Goal: Task Accomplishment & Management: Use online tool/utility

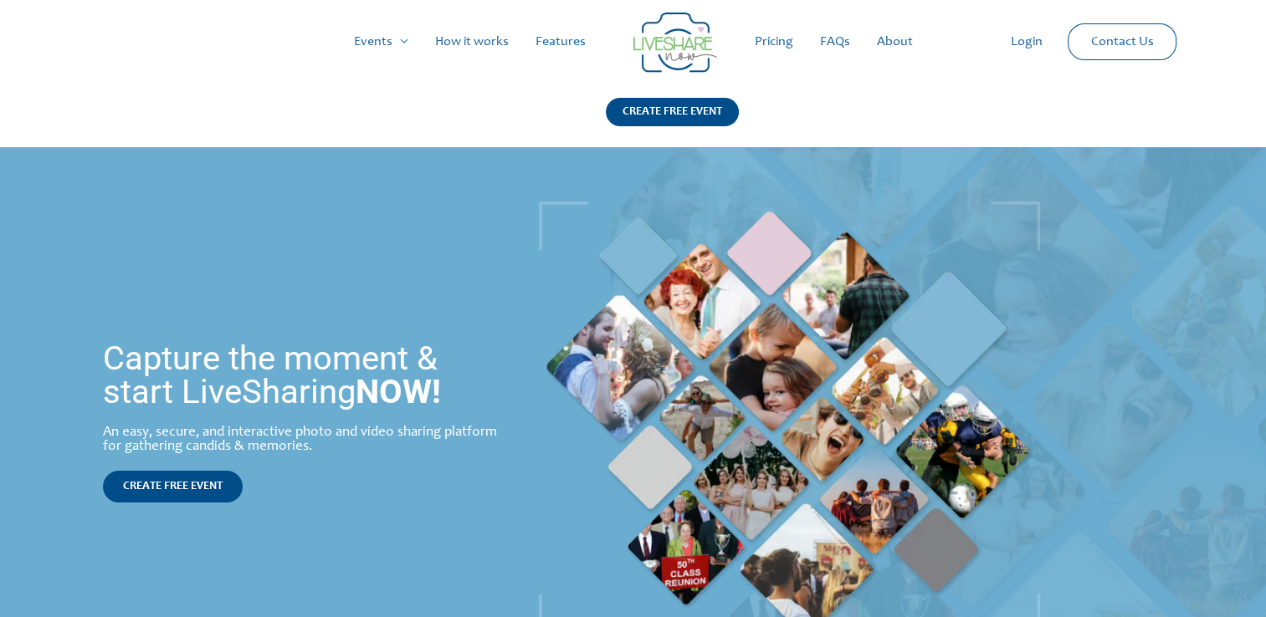
click at [452, 39] on link "How it works" at bounding box center [472, 42] width 100 height 54
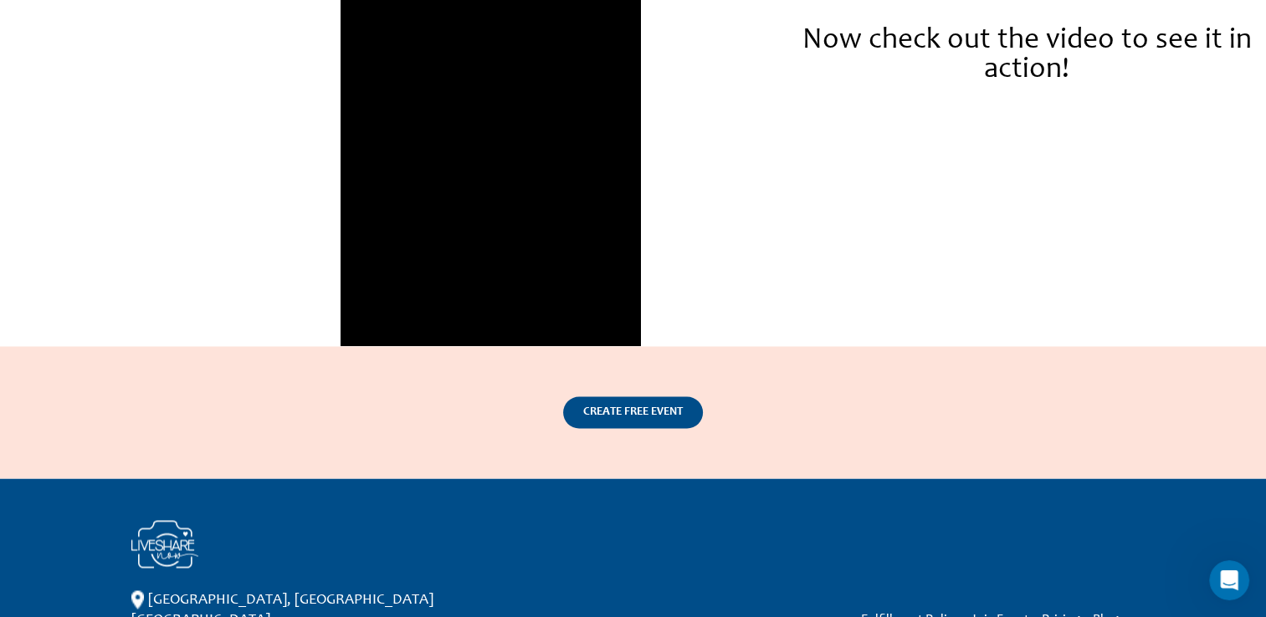
scroll to position [2610, 0]
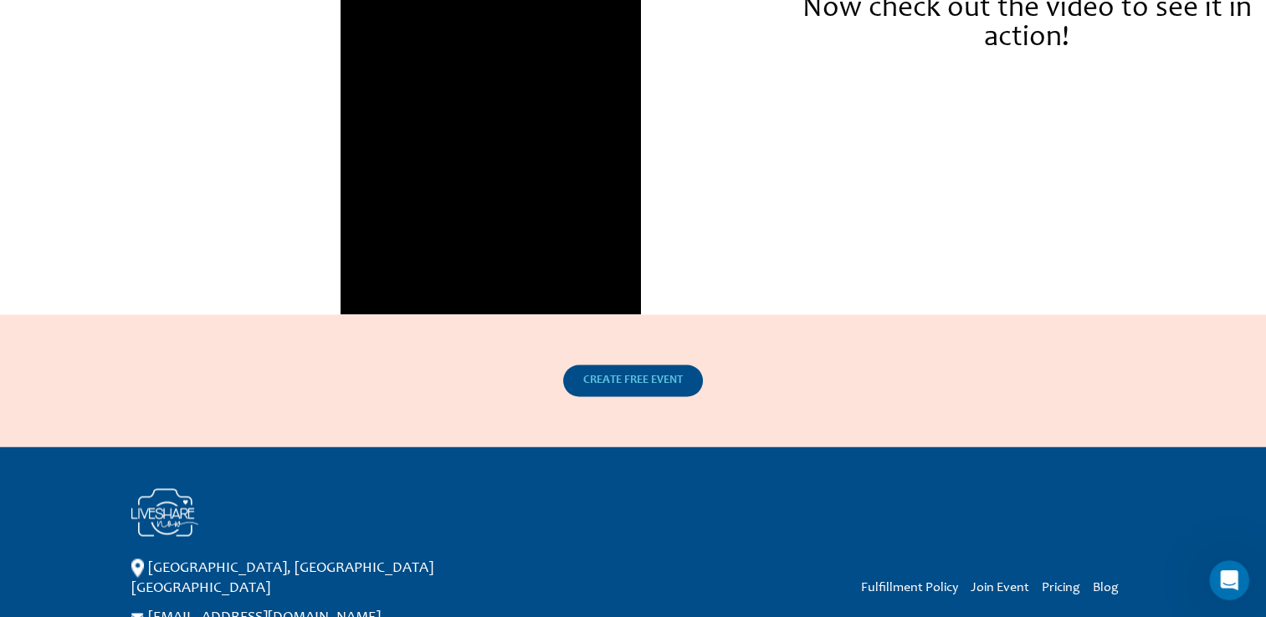
click at [601, 382] on span "CREATE FREE EVENT" at bounding box center [633, 381] width 100 height 12
